Goal: Check status: Check status

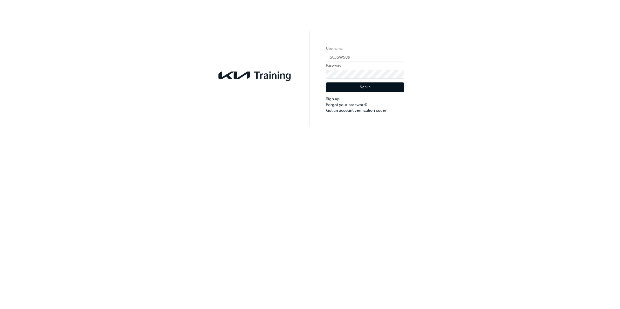
drag, startPoint x: 367, startPoint y: 86, endPoint x: 362, endPoint y: 99, distance: 14.1
click at [367, 86] on button "Sign In" at bounding box center [365, 88] width 78 height 10
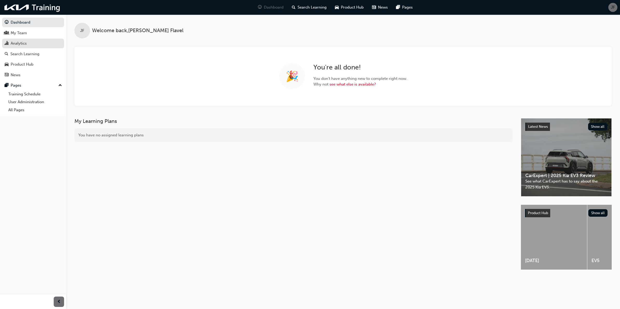
click at [28, 44] on div "Analytics" at bounding box center [33, 43] width 57 height 6
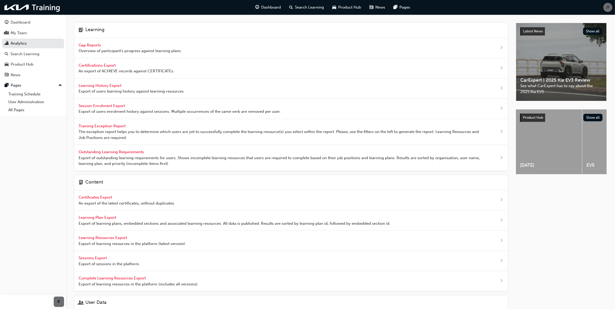
click at [86, 41] on div "Gap Reports Overview of participant's progress against learning plans." at bounding box center [290, 48] width 433 height 20
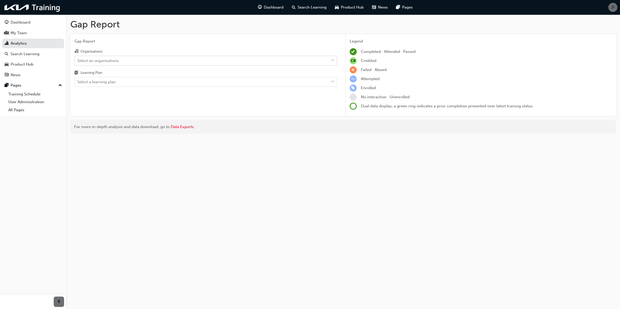
click at [148, 59] on div "Select an organisations" at bounding box center [202, 60] width 254 height 9
click at [78, 59] on input "Organisations Select an organisations" at bounding box center [77, 60] width 1 height 4
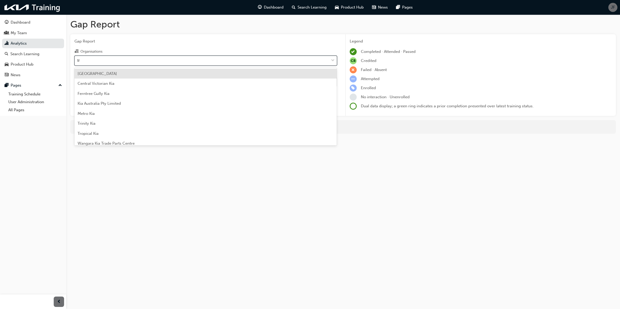
type input "t"
type input "lil"
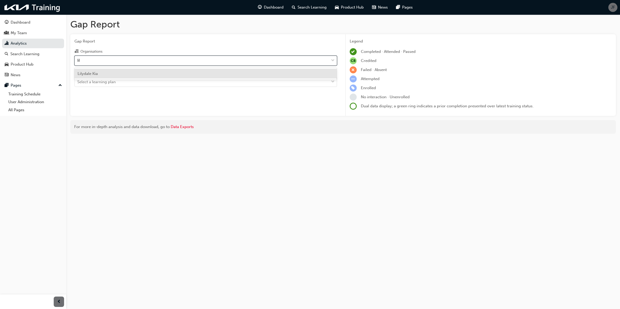
click at [155, 71] on div "Lilydale Kia" at bounding box center [205, 74] width 263 height 10
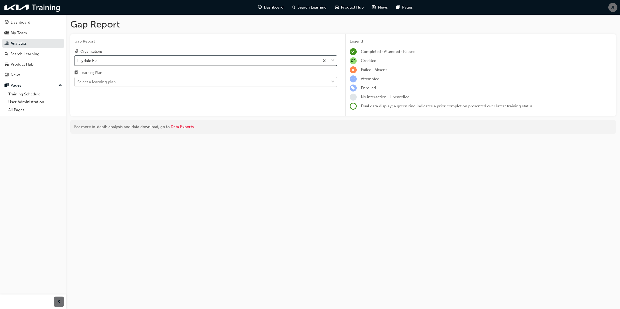
click at [198, 82] on div "Select a learning plan" at bounding box center [202, 82] width 254 height 9
click at [78, 82] on input "Learning Plan Select a learning plan" at bounding box center [77, 82] width 1 height 4
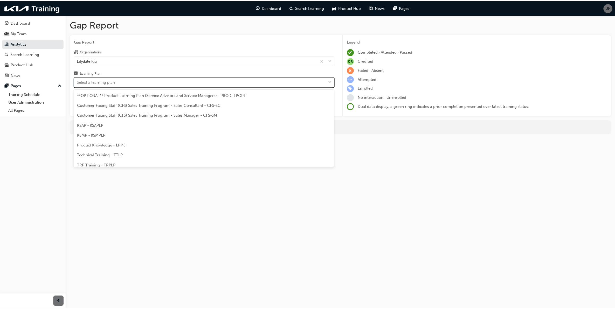
scroll to position [14, 0]
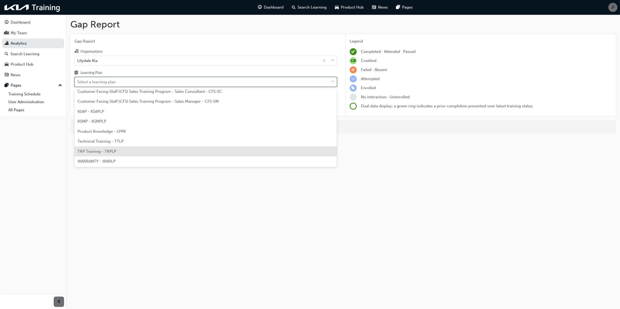
click at [152, 152] on div "TRP Training - TRPLP" at bounding box center [205, 152] width 263 height 10
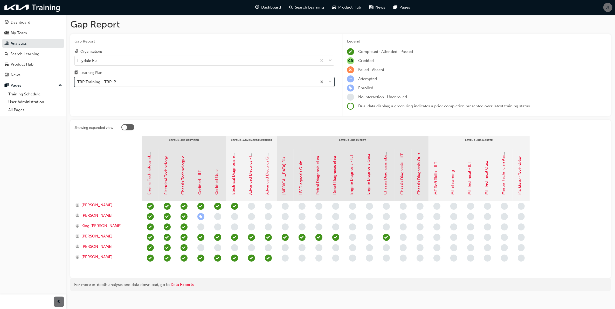
click at [117, 175] on div at bounding box center [107, 175] width 67 height 52
